Goal: Navigation & Orientation: Find specific page/section

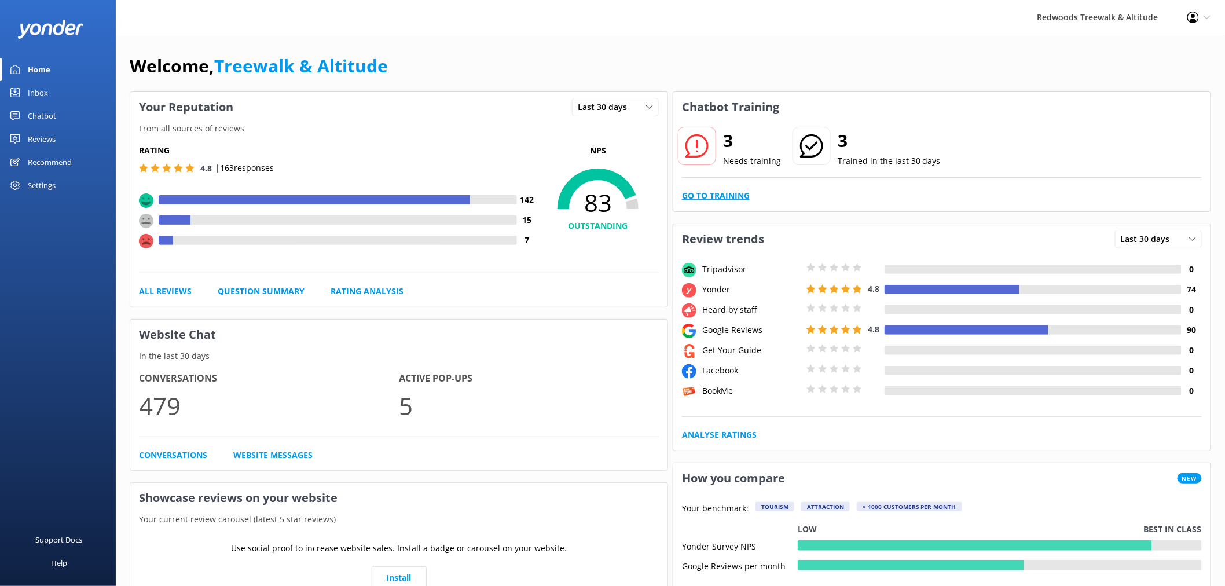
click at [705, 190] on link "Go to Training" at bounding box center [716, 195] width 68 height 13
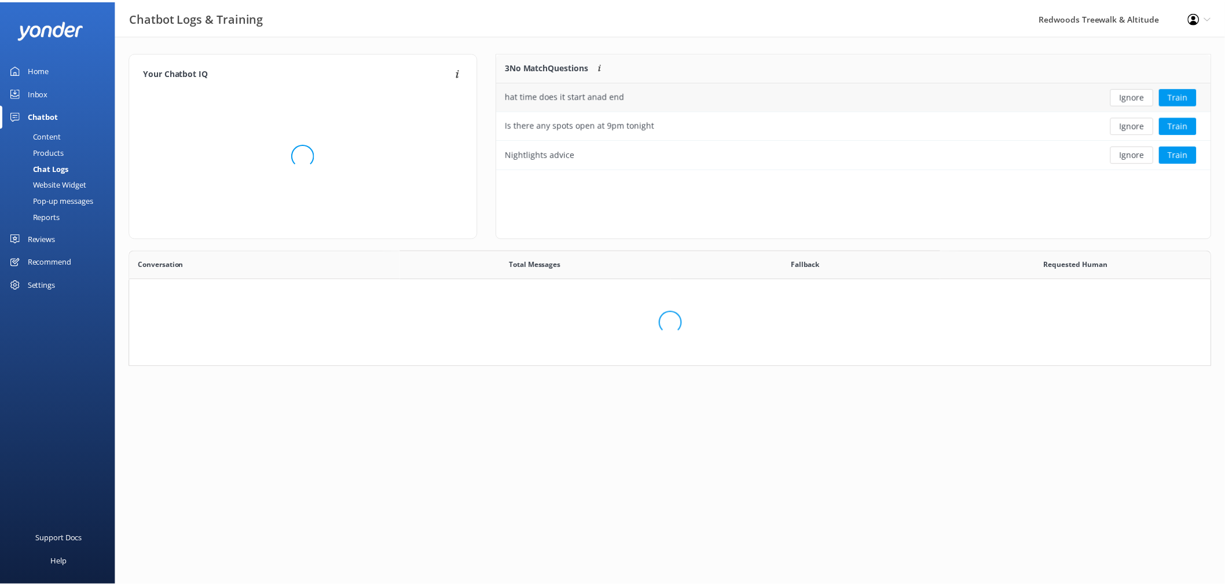
scroll to position [107, 703]
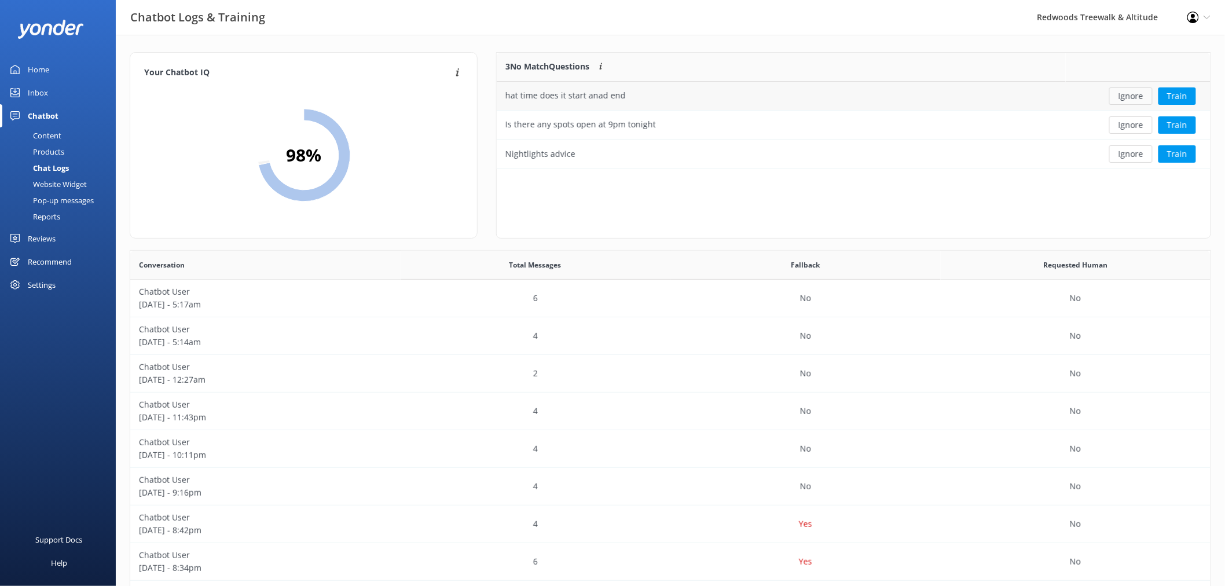
click at [1132, 100] on button "Ignore" at bounding box center [1130, 95] width 43 height 17
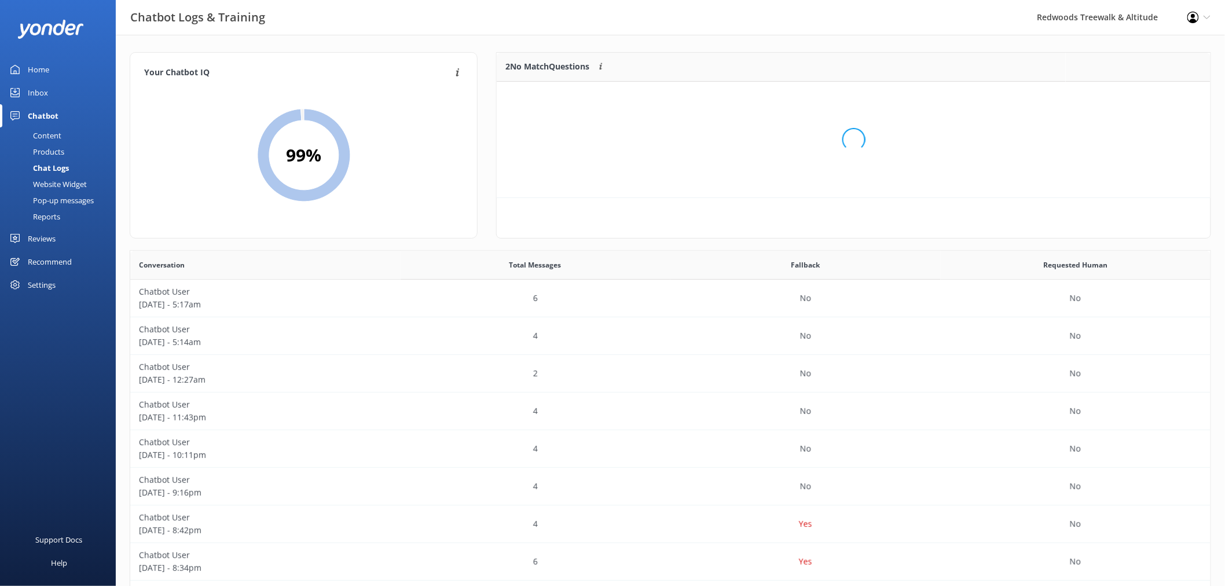
scroll to position [78, 703]
click at [1132, 100] on button "Ignore" at bounding box center [1130, 95] width 43 height 17
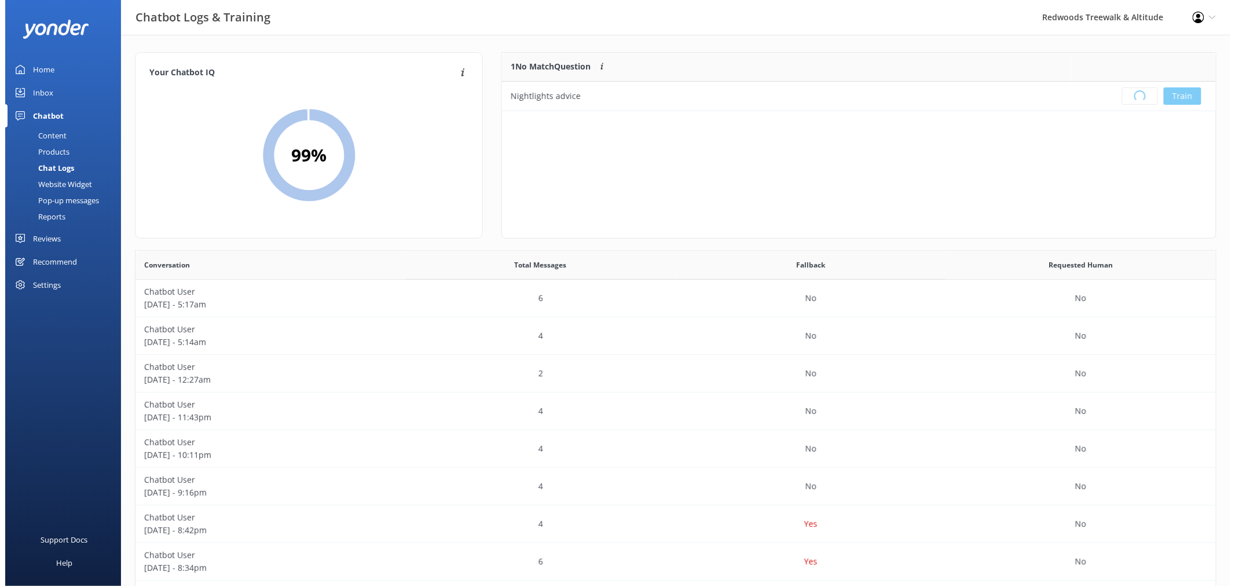
scroll to position [135, 703]
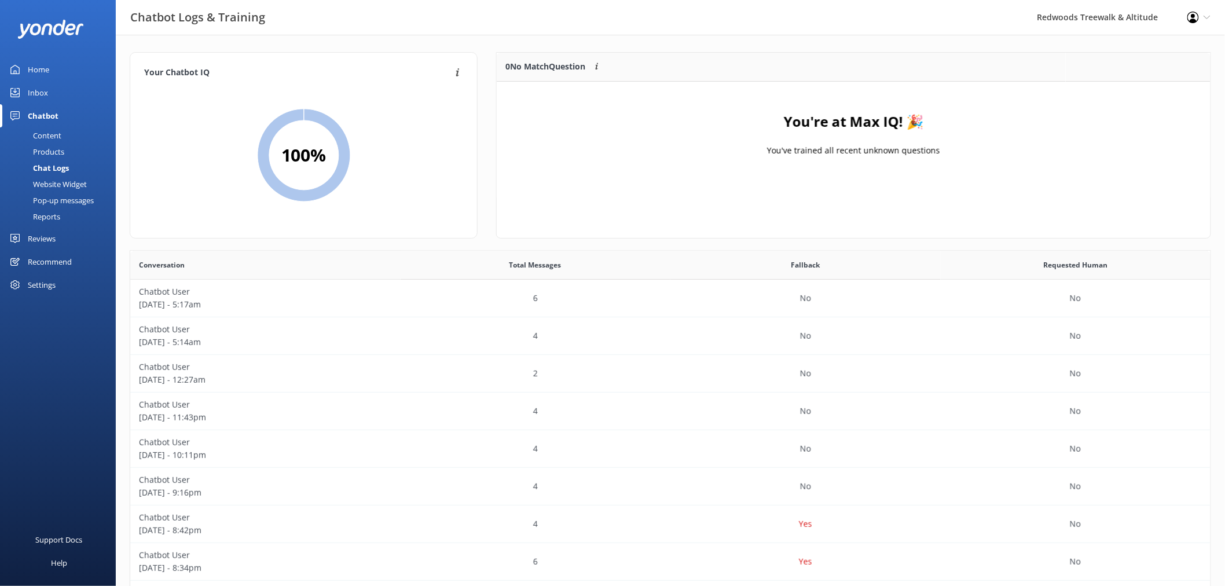
click at [56, 76] on link "Home" at bounding box center [58, 69] width 116 height 23
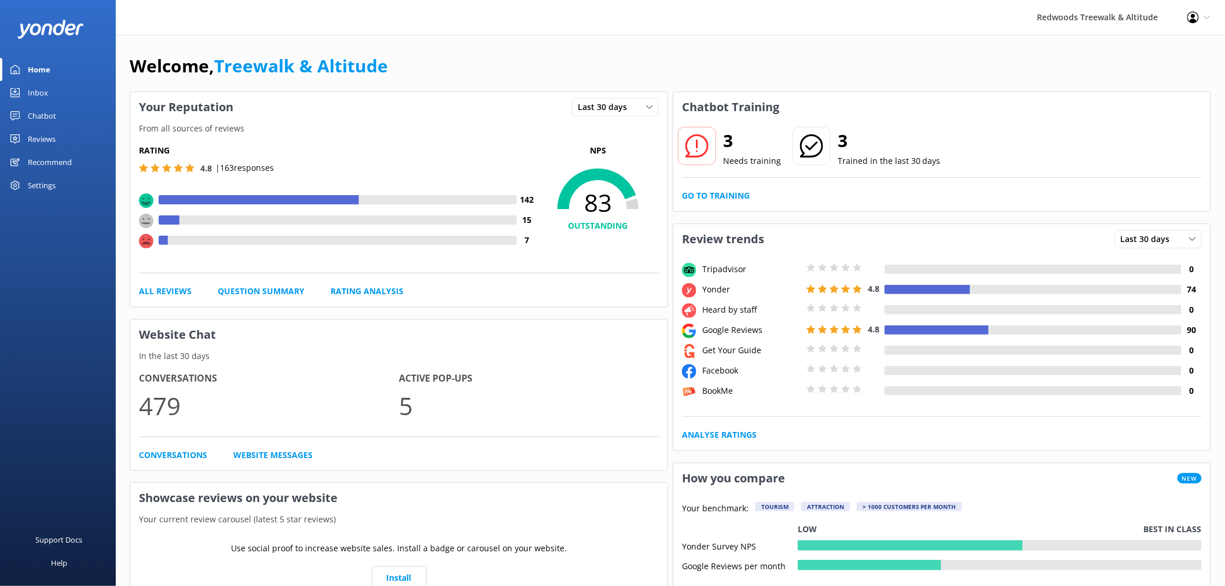
click at [60, 94] on link "Inbox" at bounding box center [58, 92] width 116 height 23
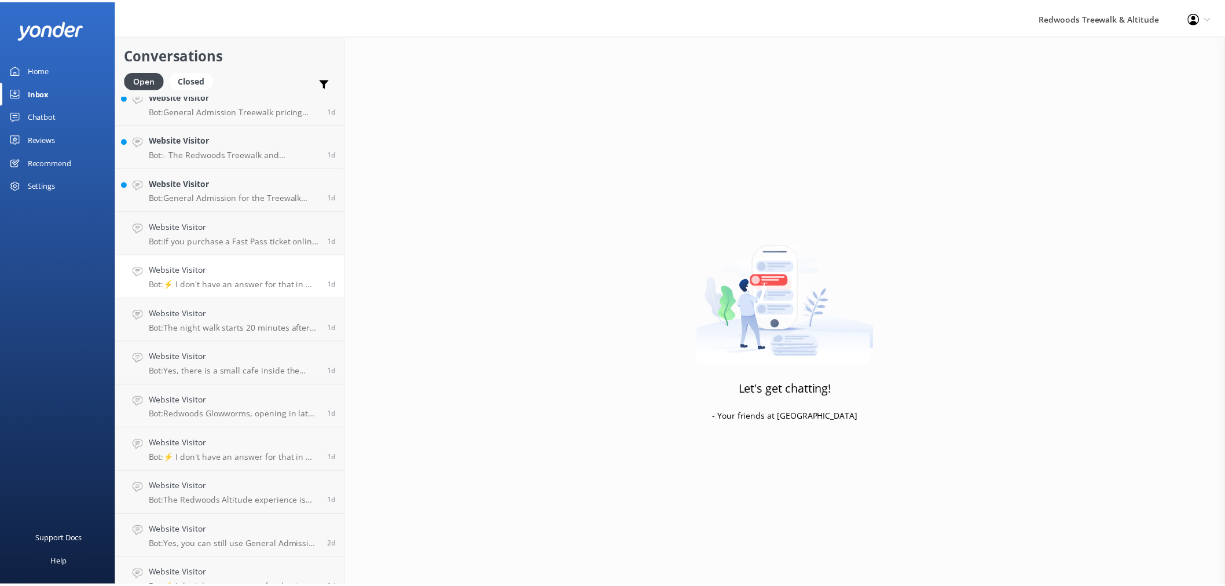
scroll to position [1581, 0]
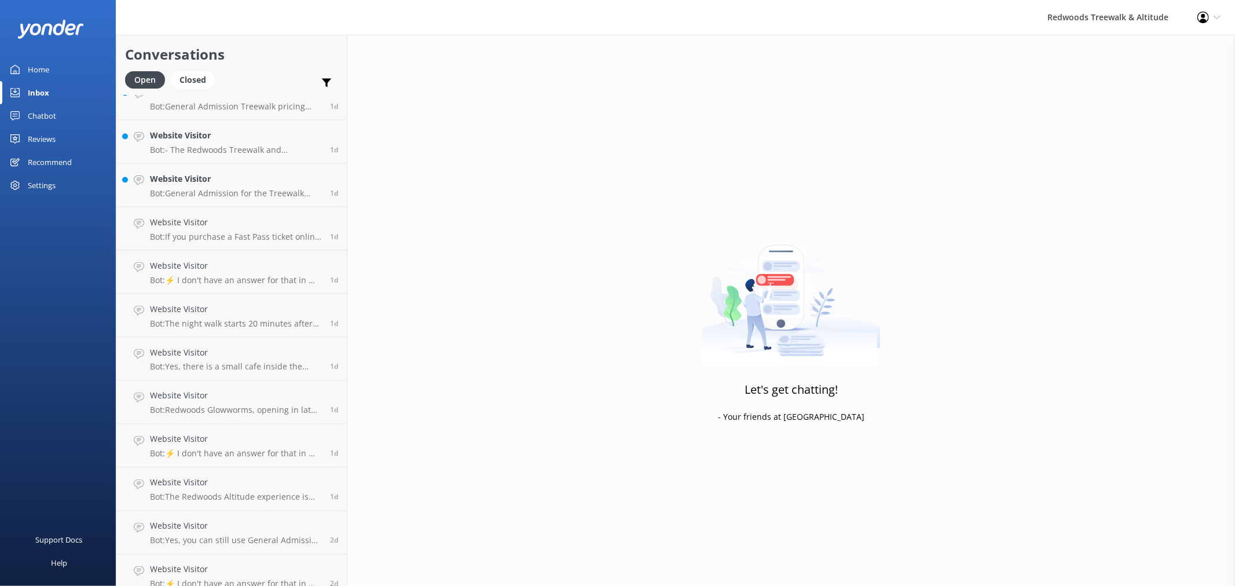
click at [47, 134] on div "Reviews" at bounding box center [42, 138] width 28 height 23
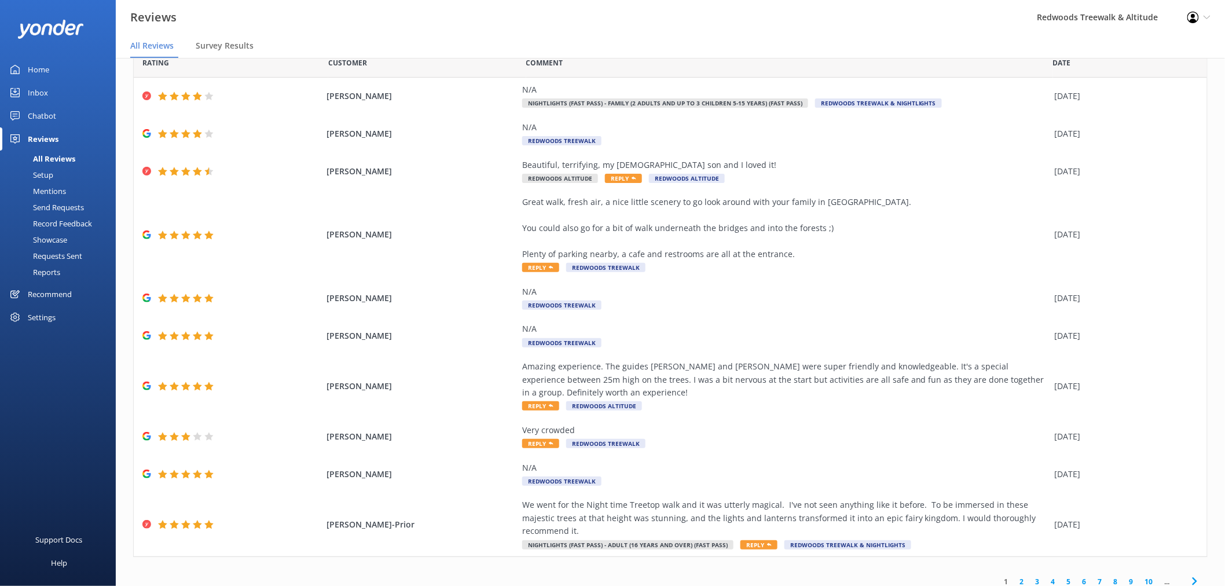
scroll to position [23, 0]
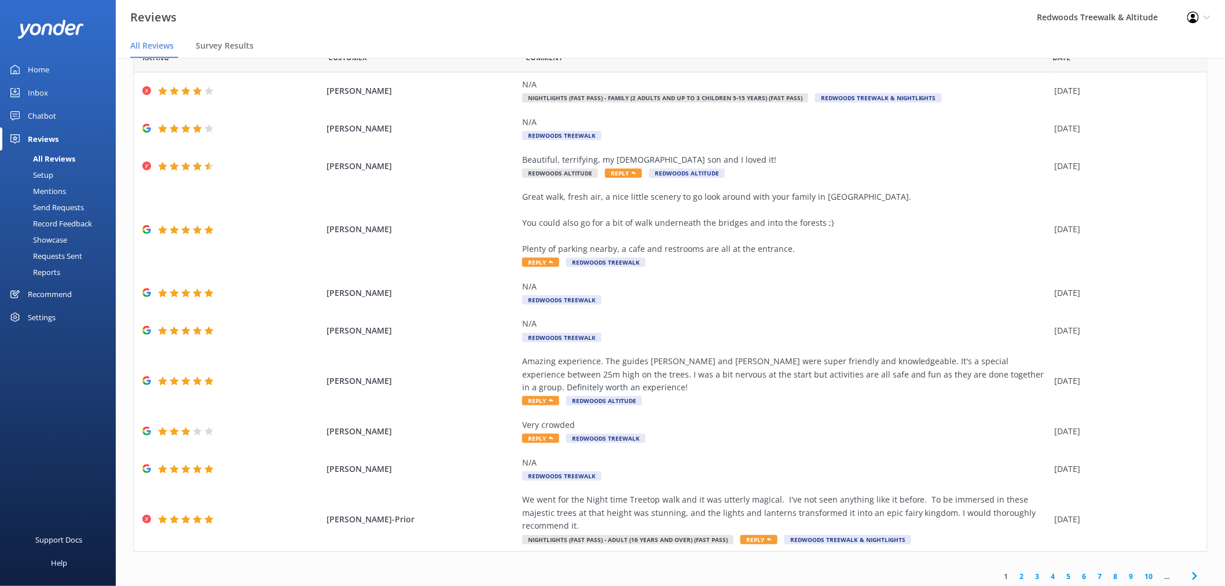
click at [1014, 571] on link "2" at bounding box center [1022, 576] width 16 height 11
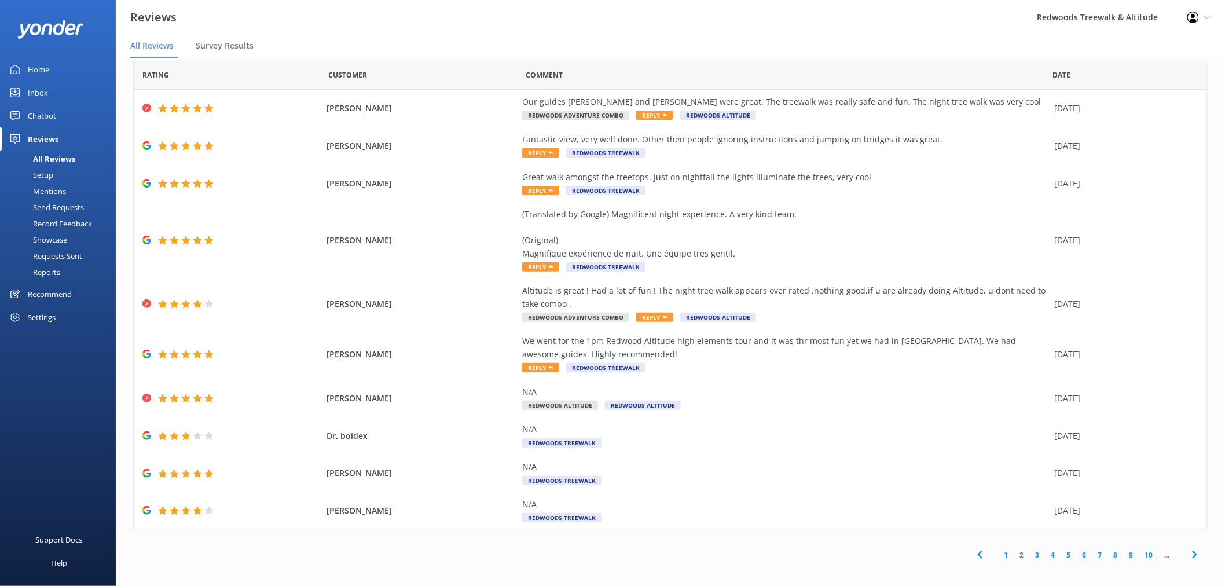
scroll to position [20, 0]
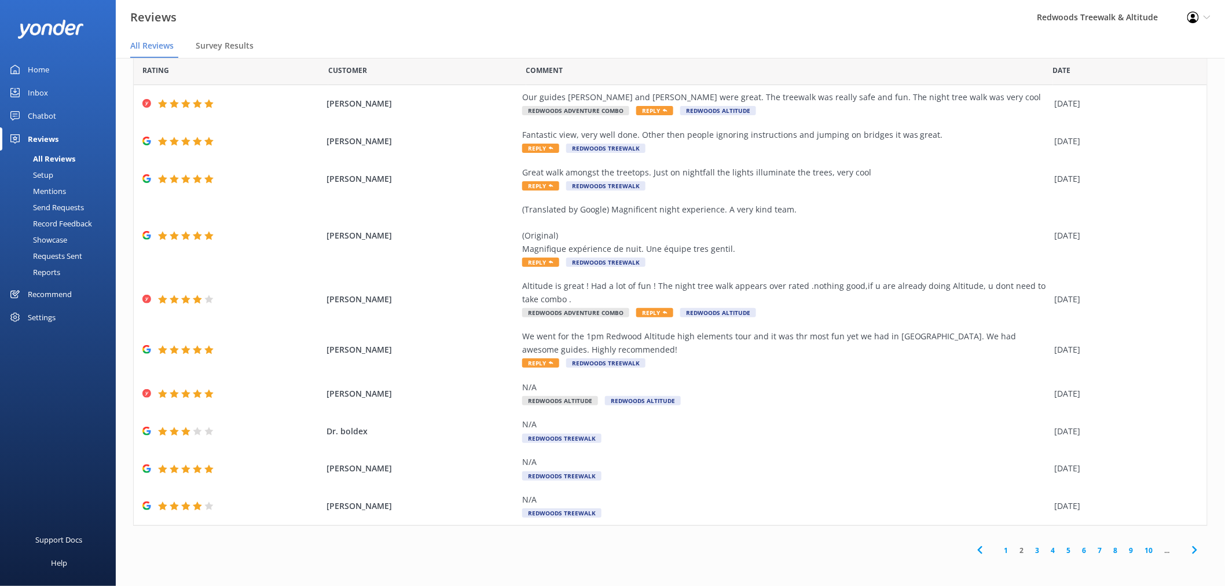
click at [1030, 551] on link "3" at bounding box center [1038, 550] width 16 height 11
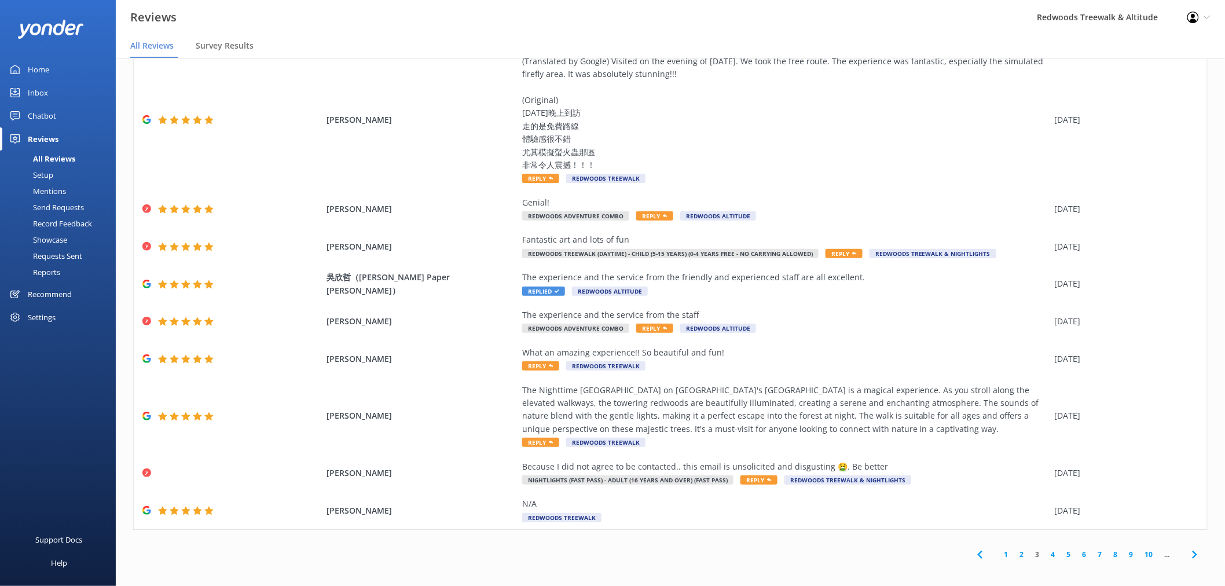
scroll to position [98, 0]
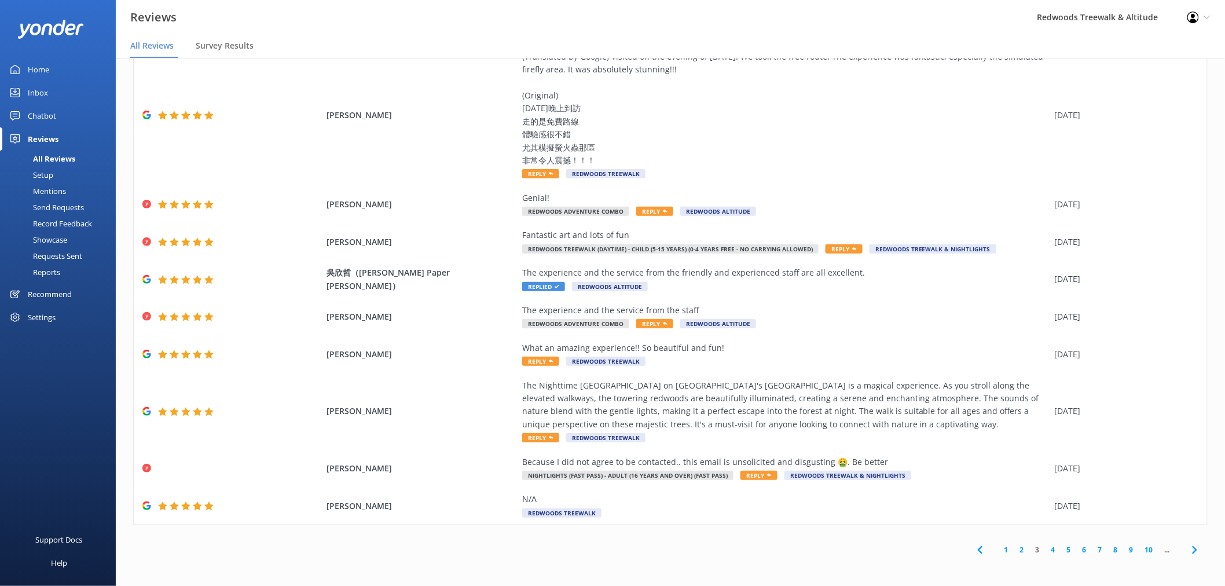
click at [998, 550] on link "1" at bounding box center [1006, 549] width 16 height 11
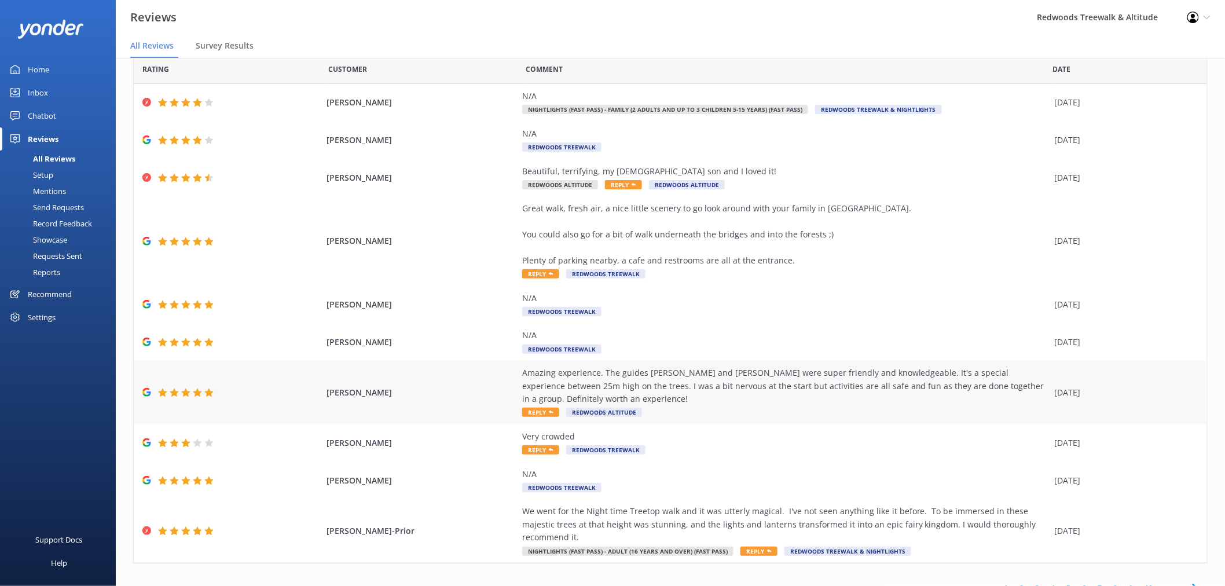
scroll to position [33, 0]
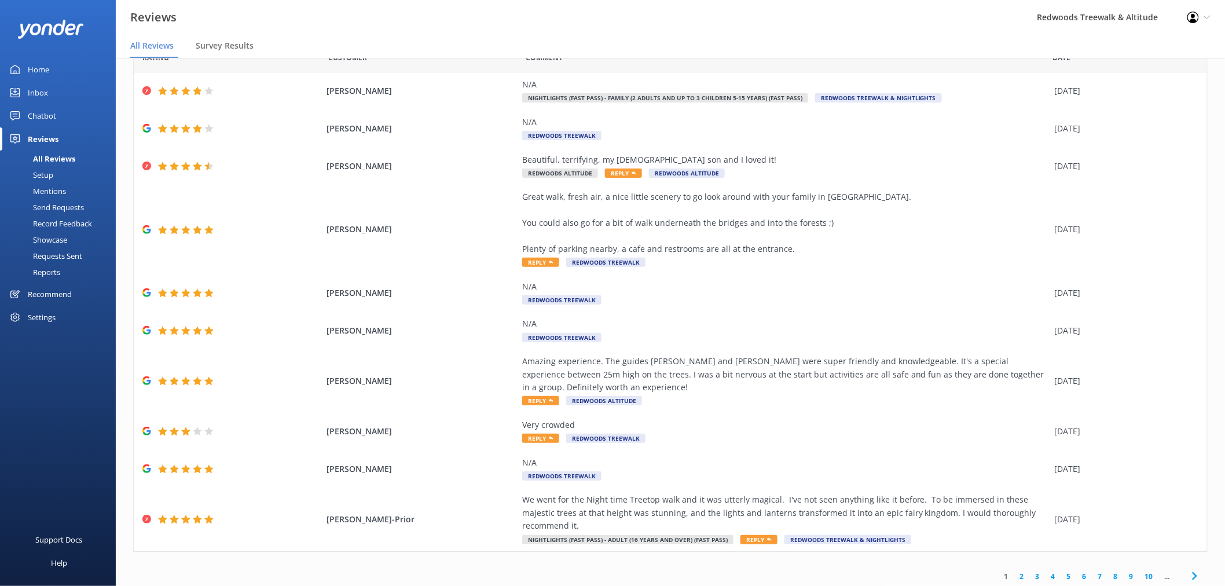
click at [58, 96] on link "Inbox" at bounding box center [58, 92] width 116 height 23
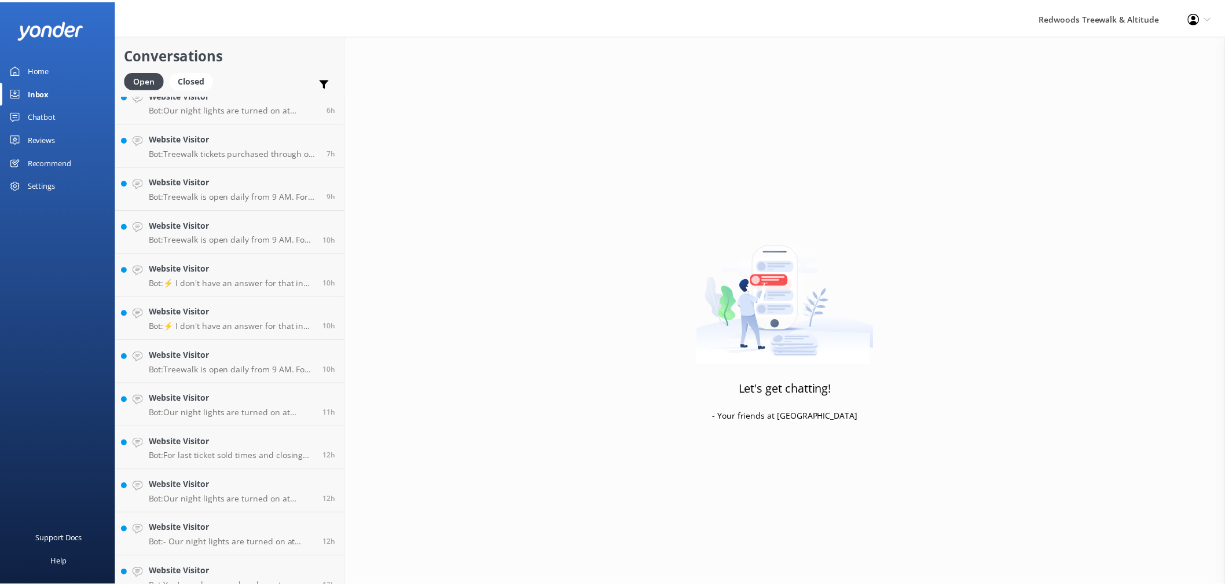
scroll to position [64, 0]
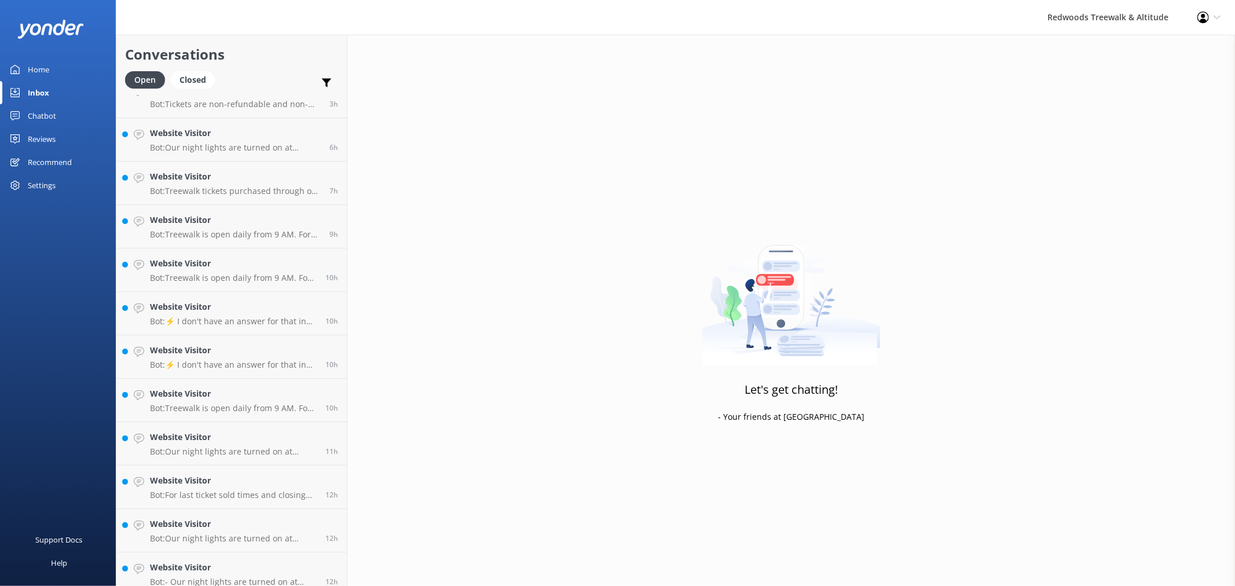
drag, startPoint x: 85, startPoint y: 68, endPoint x: 79, endPoint y: 33, distance: 35.3
click at [85, 67] on link "Home" at bounding box center [58, 69] width 116 height 23
